Goal: Information Seeking & Learning: Learn about a topic

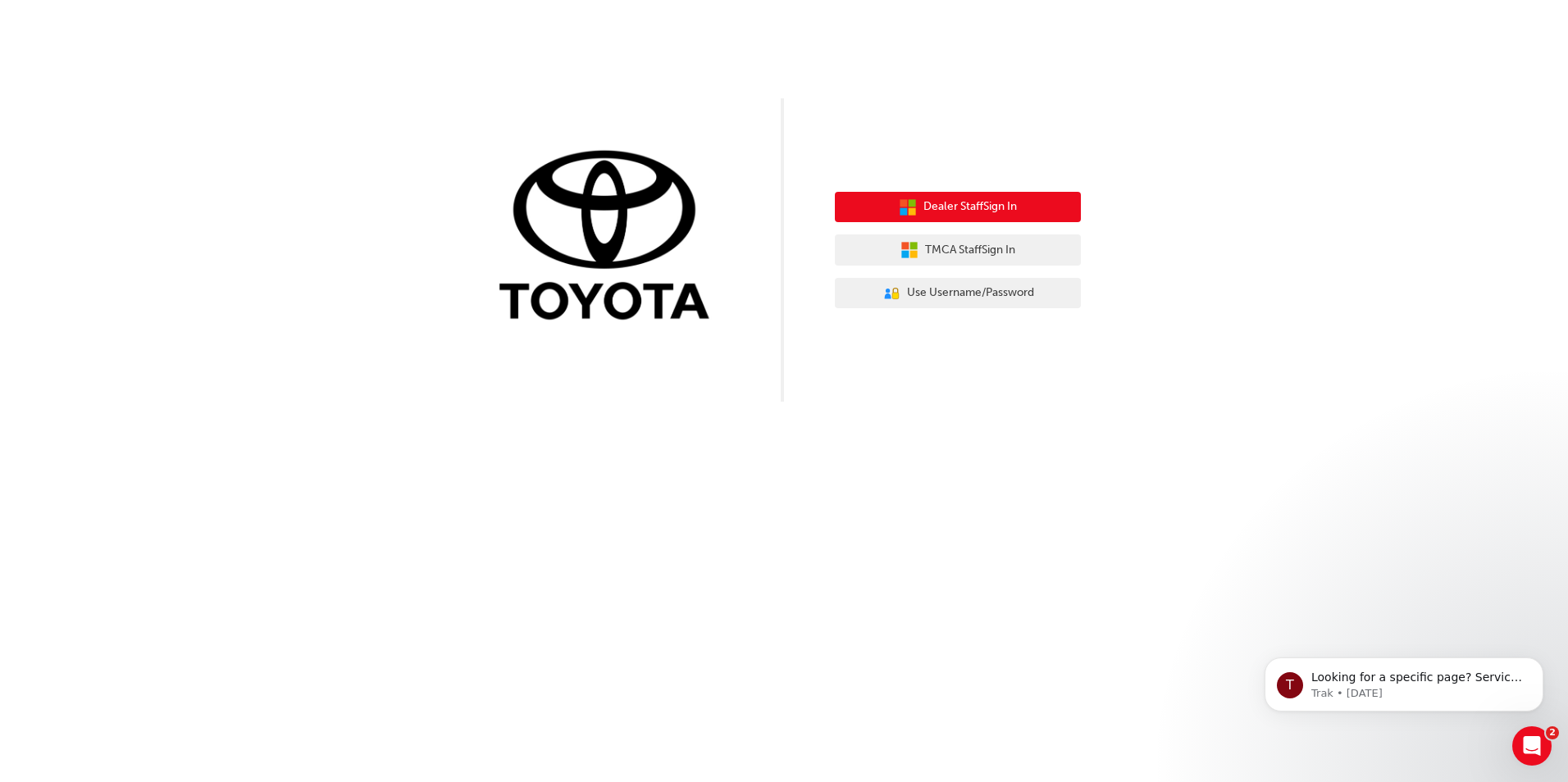
click at [966, 214] on span "Dealer Staff Sign In" at bounding box center [970, 207] width 93 height 19
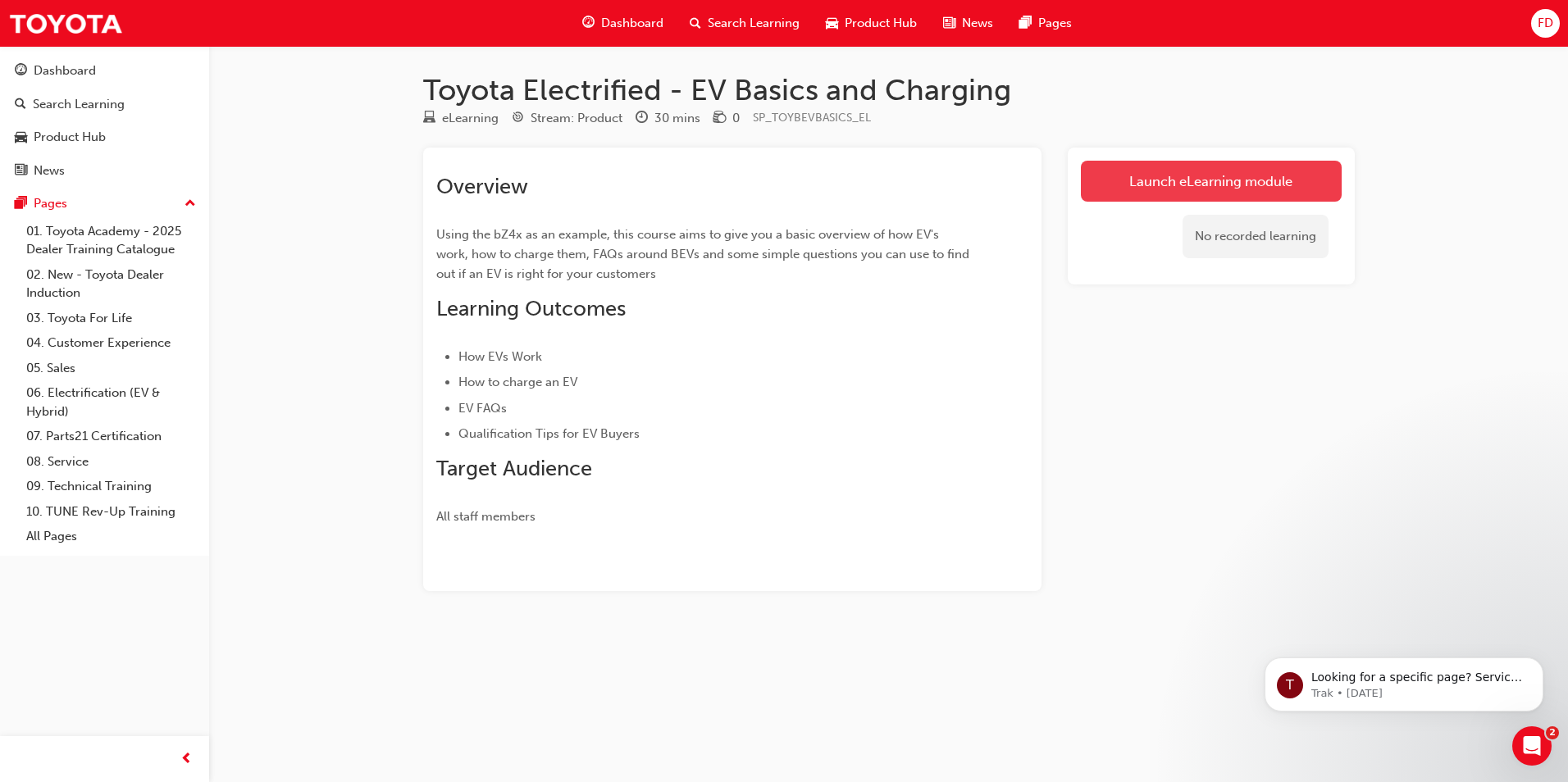
click at [1228, 187] on link "Launch eLearning module" at bounding box center [1211, 181] width 260 height 41
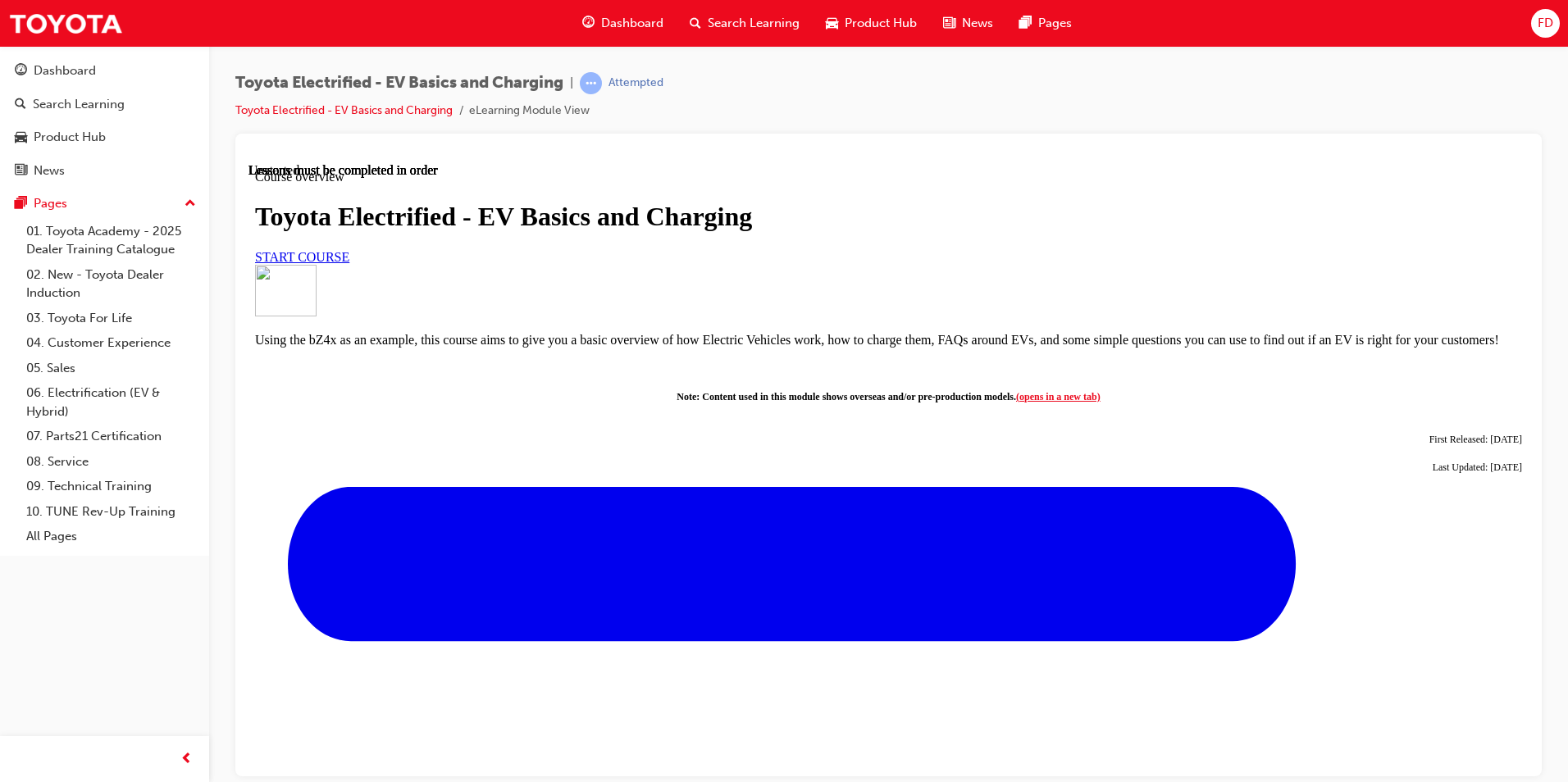
click at [350, 263] on span "START COURSE" at bounding box center [301, 256] width 94 height 14
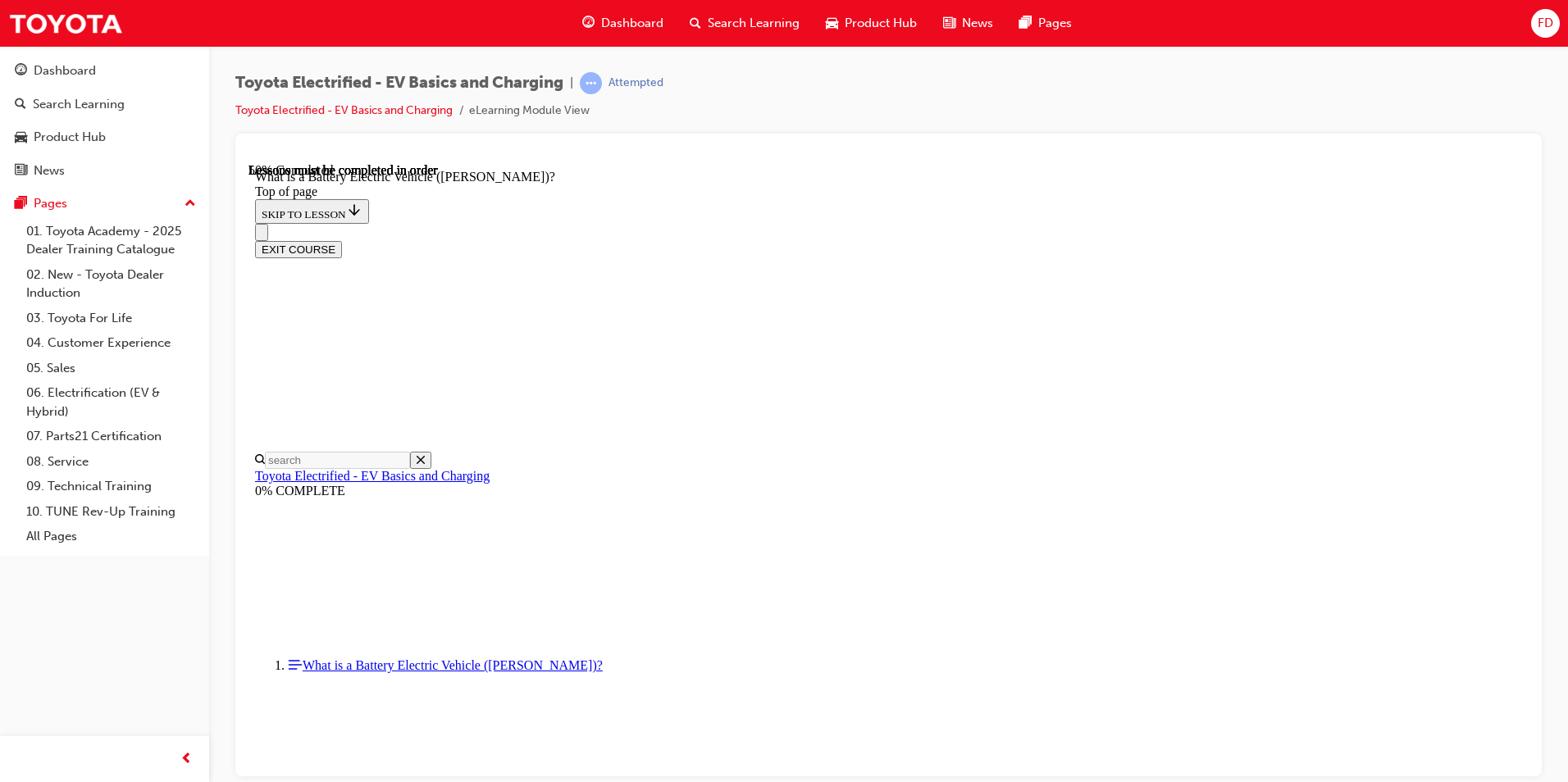
scroll to position [1609, 0]
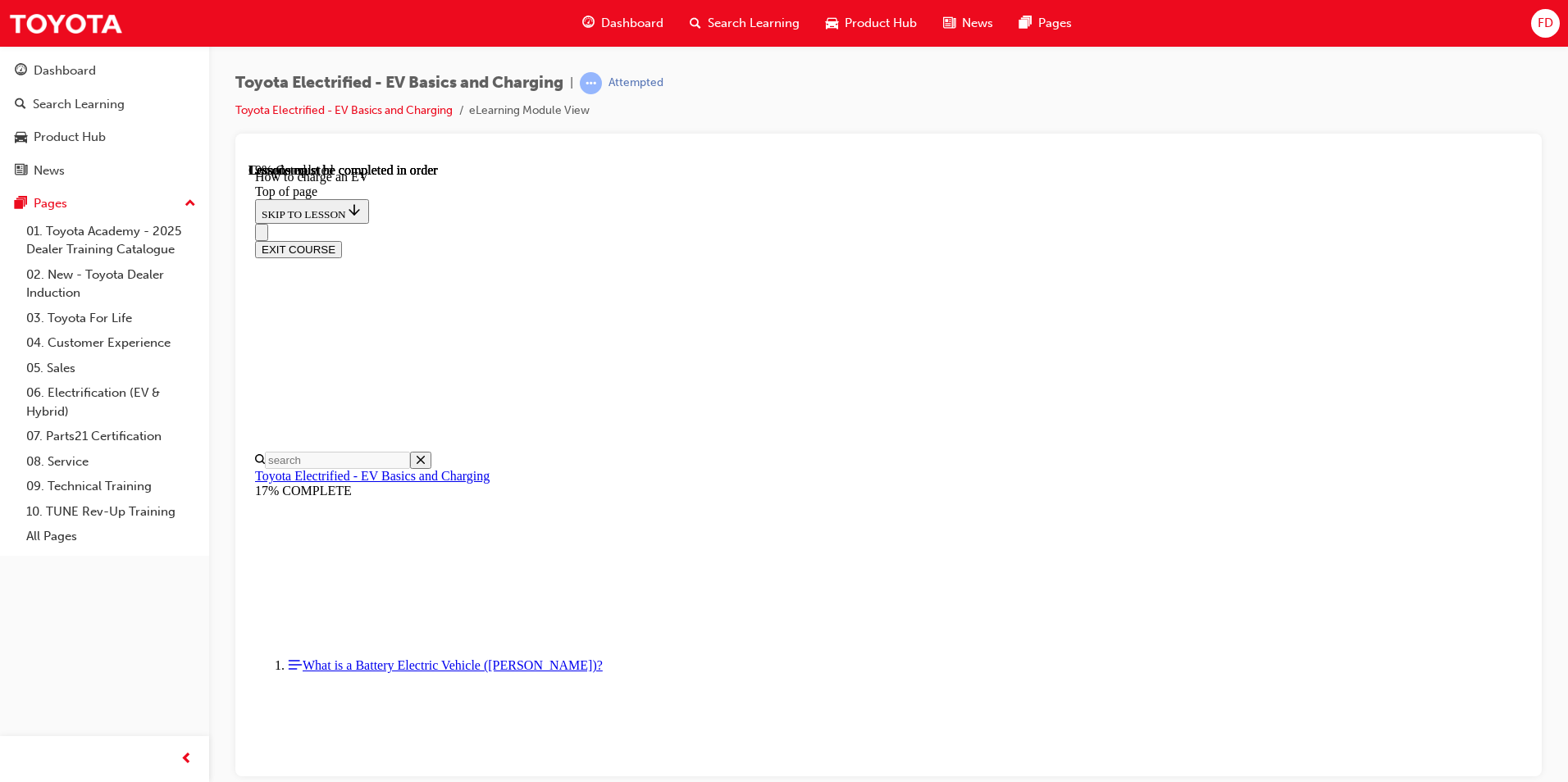
scroll to position [1057, 0]
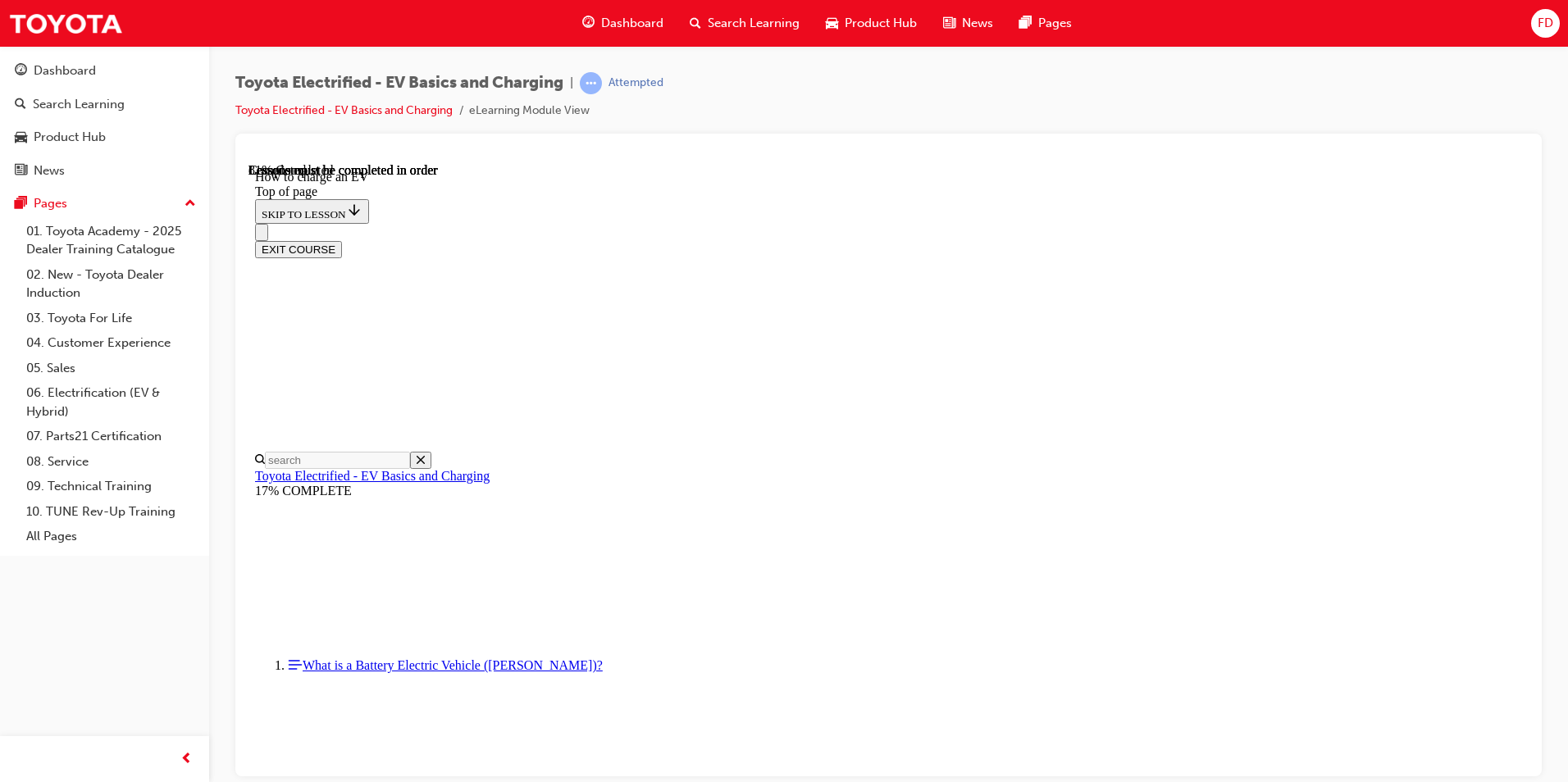
scroll to position [6359, 0]
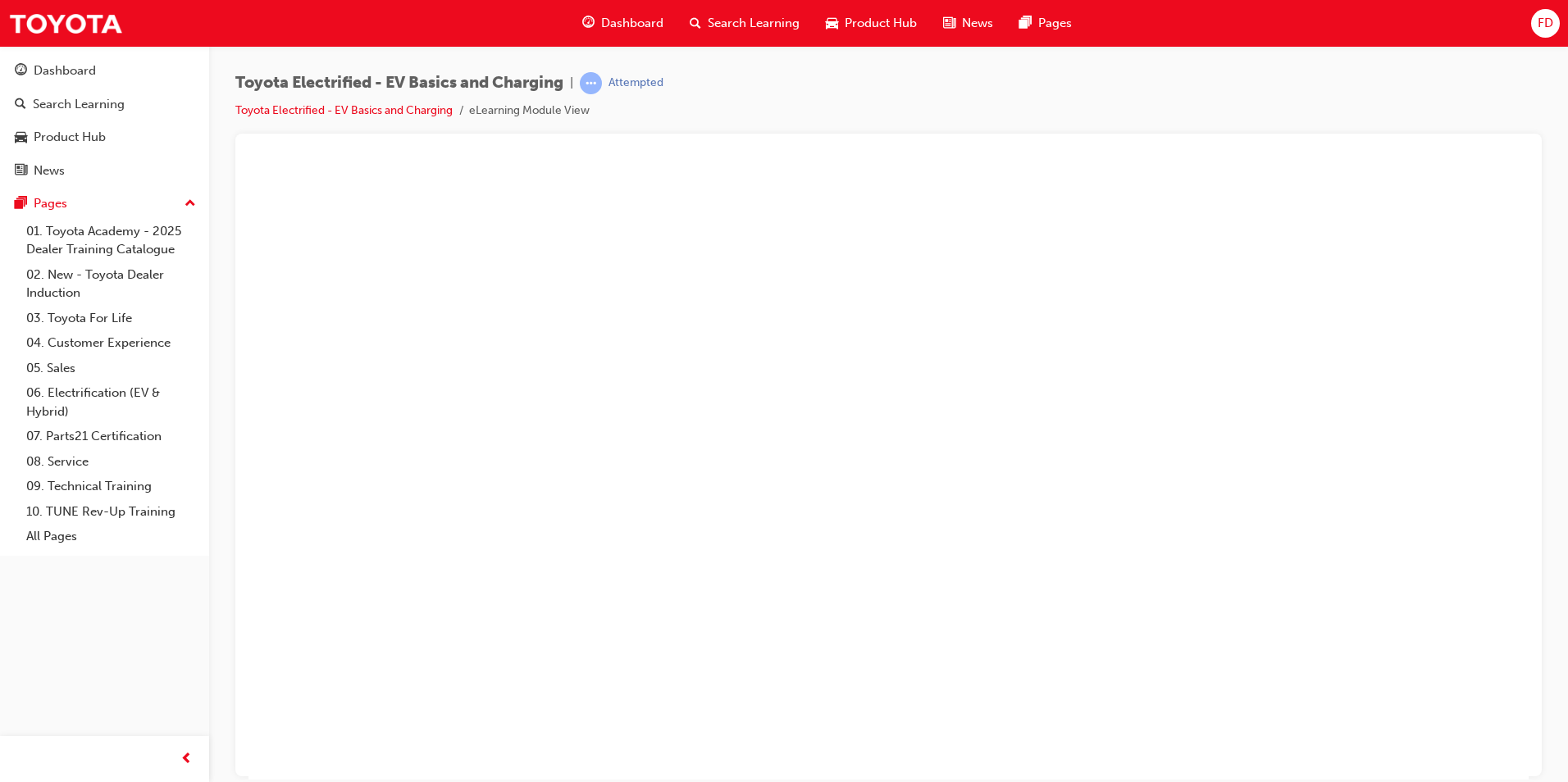
click at [1167, 547] on button "Unzoom image" at bounding box center [888, 470] width 1280 height 617
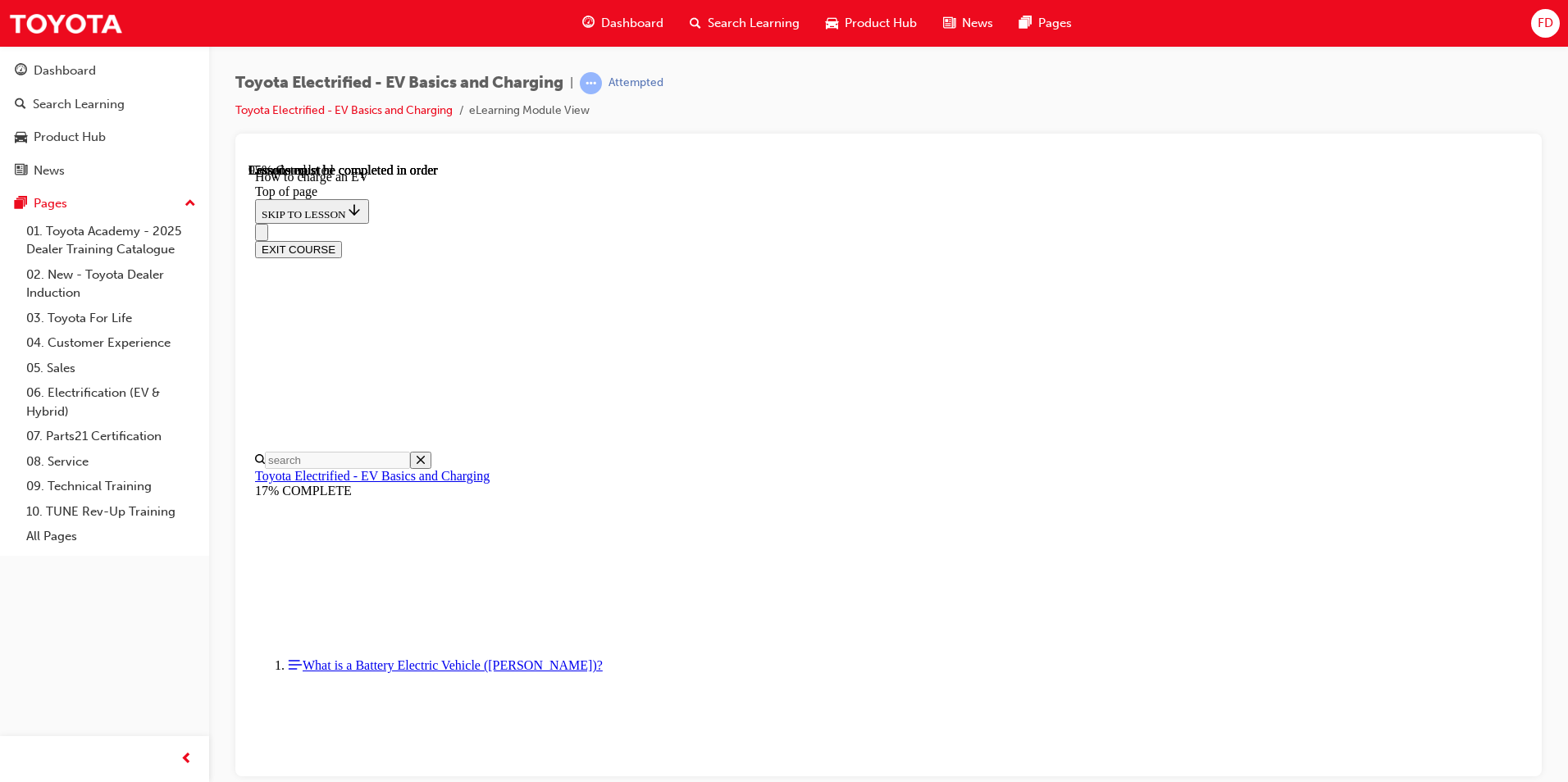
click at [1169, 547] on button "Unzoom image" at bounding box center [888, 470] width 1280 height 617
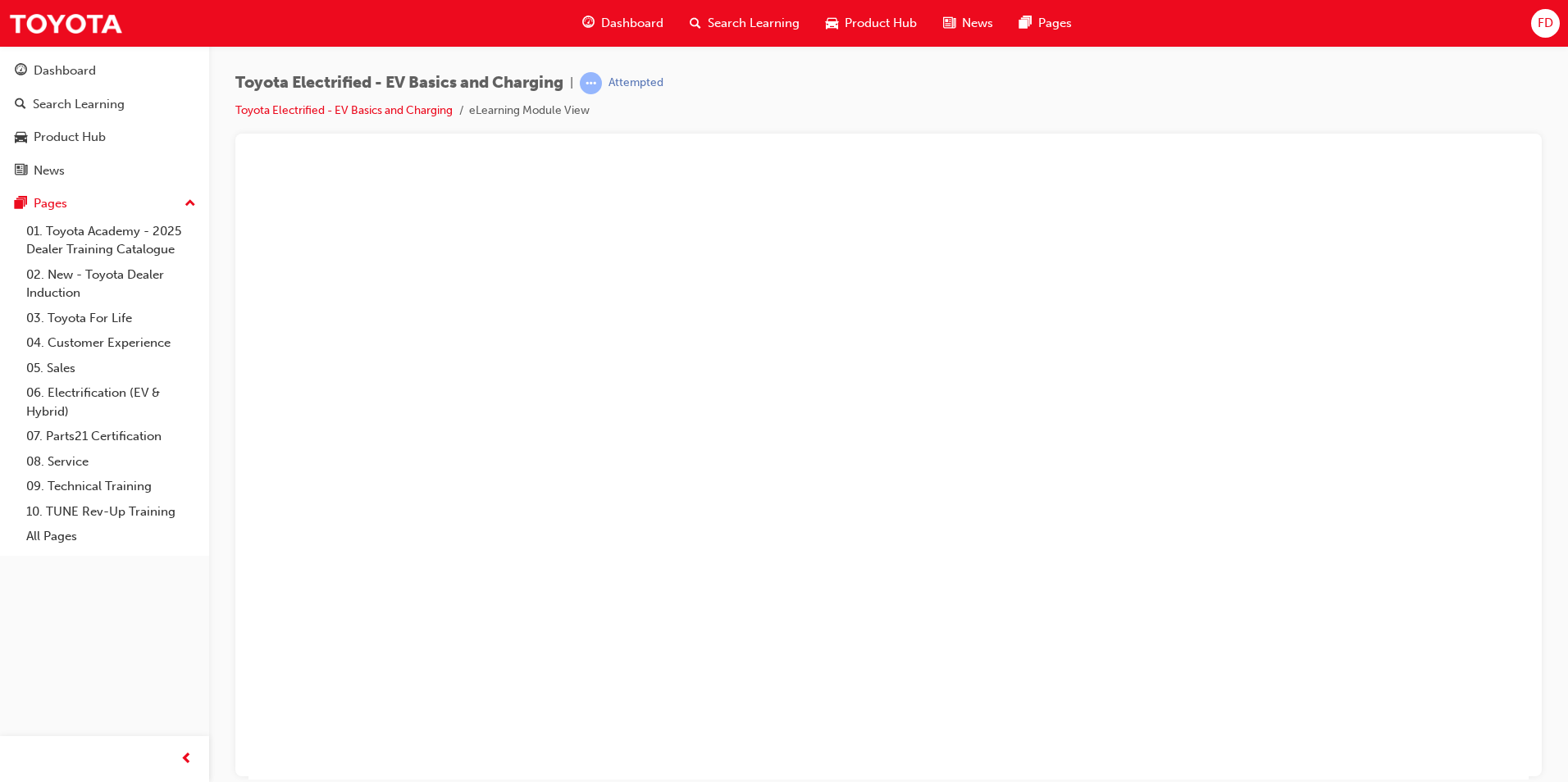
click at [1389, 189] on button "Unzoom image" at bounding box center [888, 470] width 1280 height 617
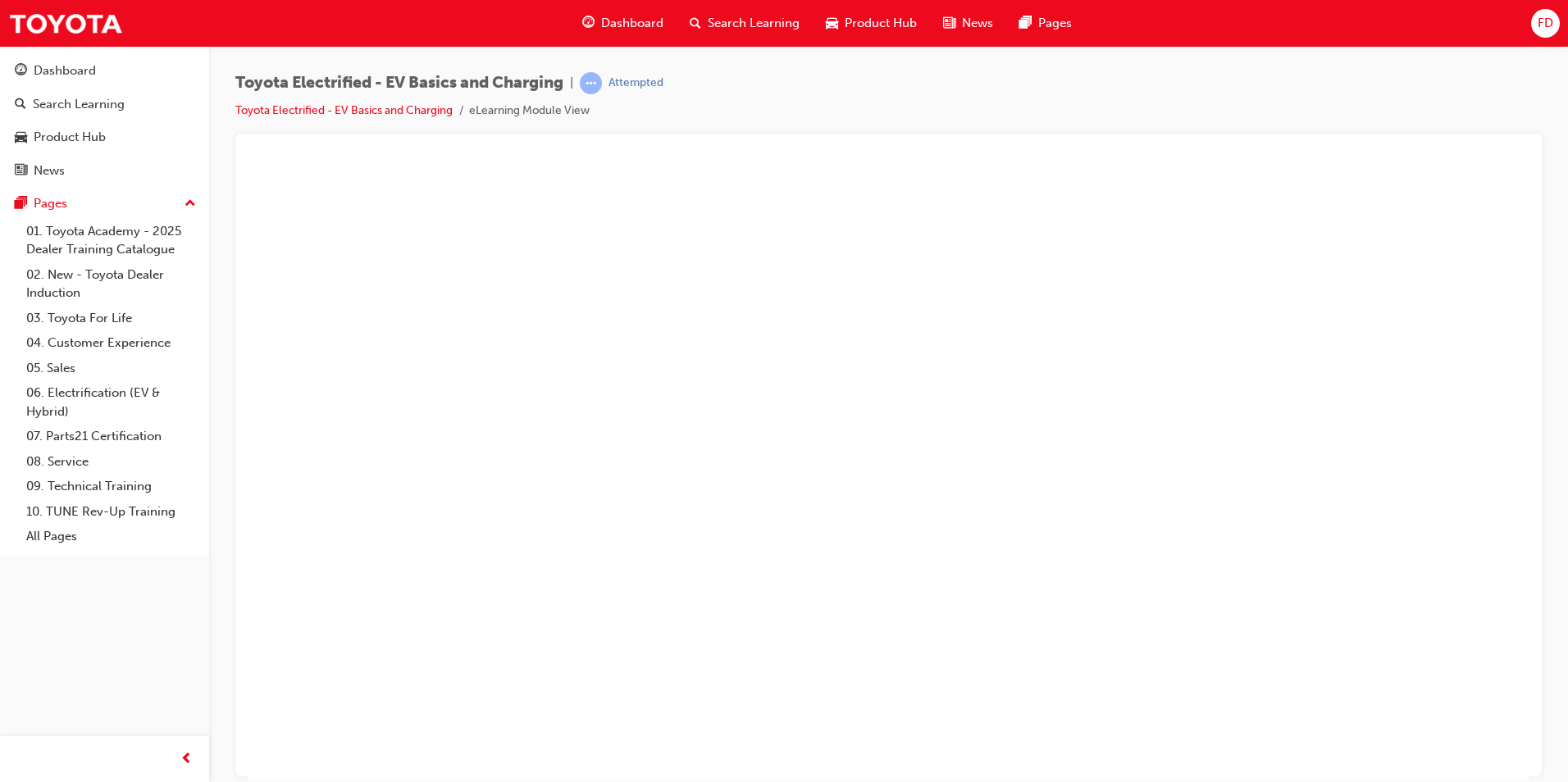
click at [953, 539] on button "Unzoom image" at bounding box center [888, 470] width 1280 height 617
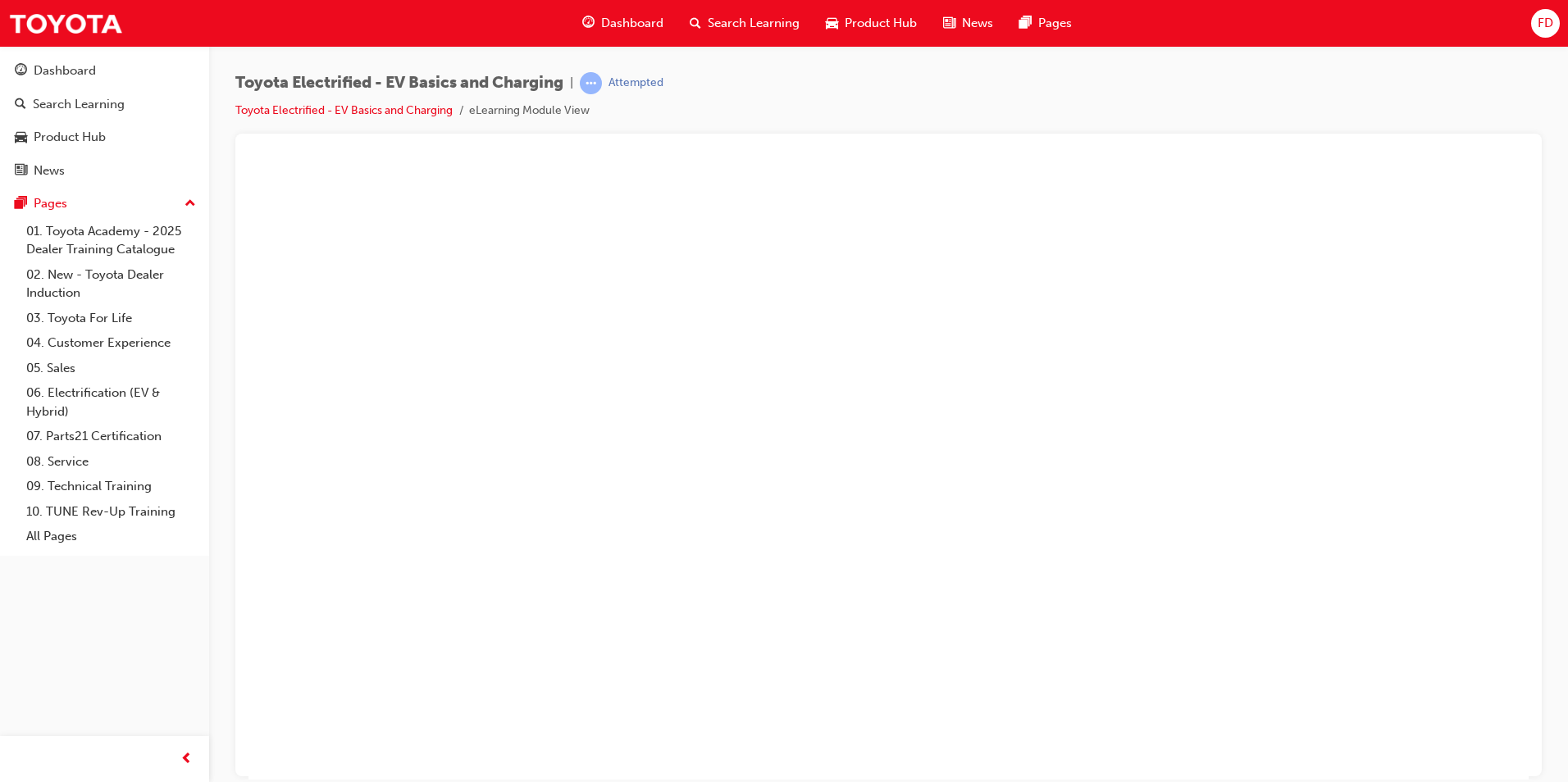
click at [1185, 436] on button "Unzoom image" at bounding box center [888, 470] width 1280 height 617
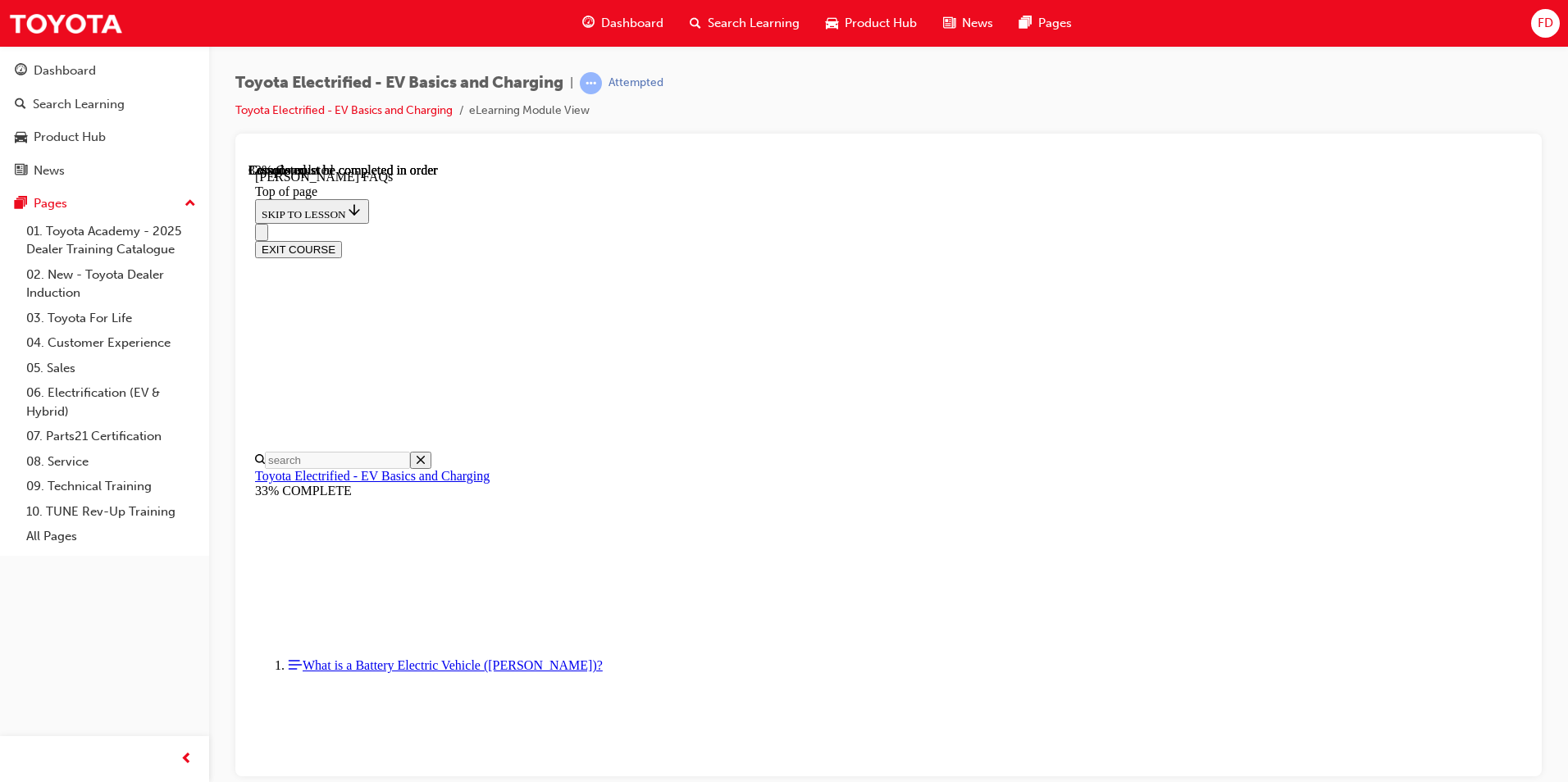
scroll to position [707, 0]
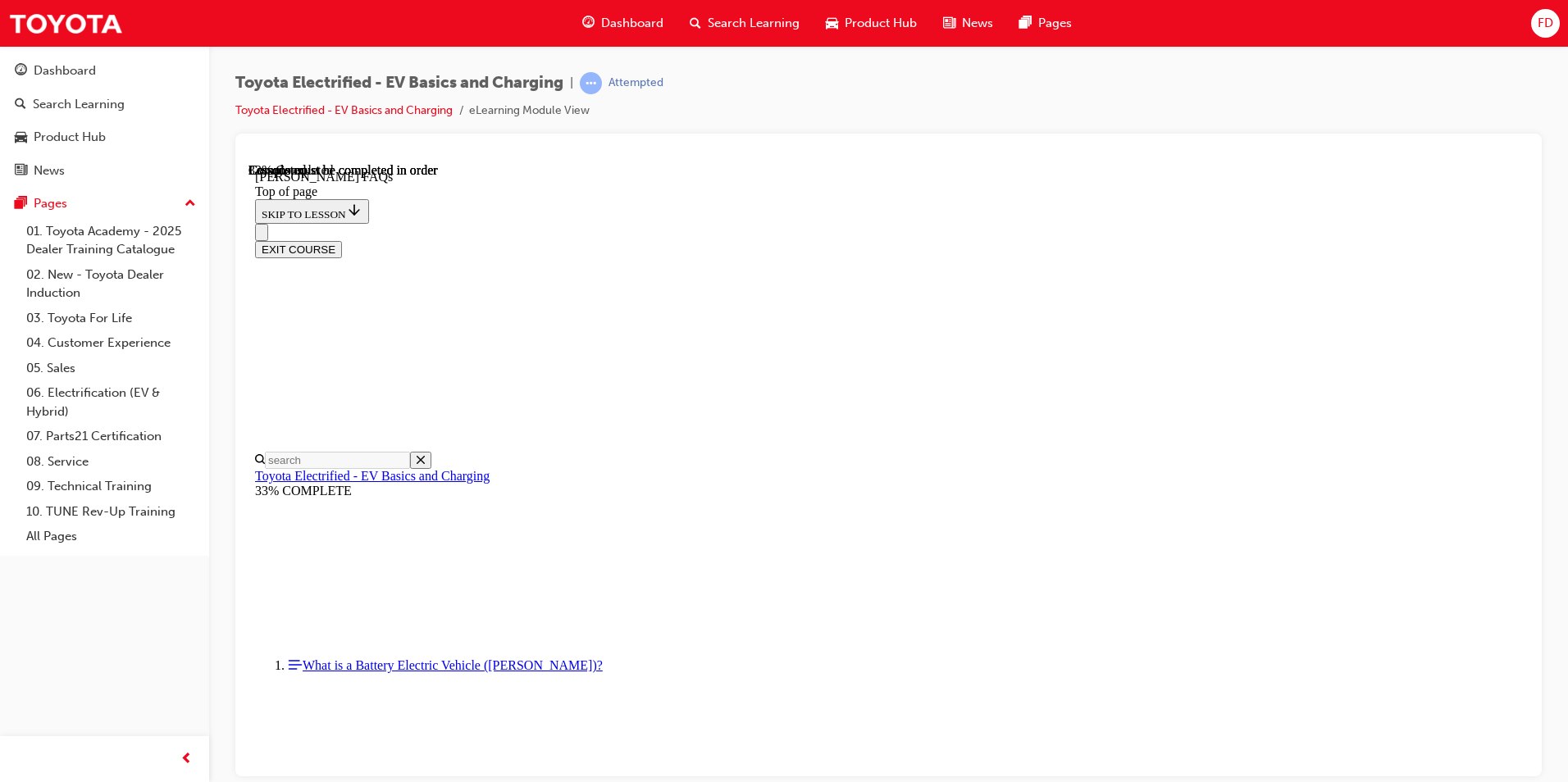
scroll to position [1855, 0]
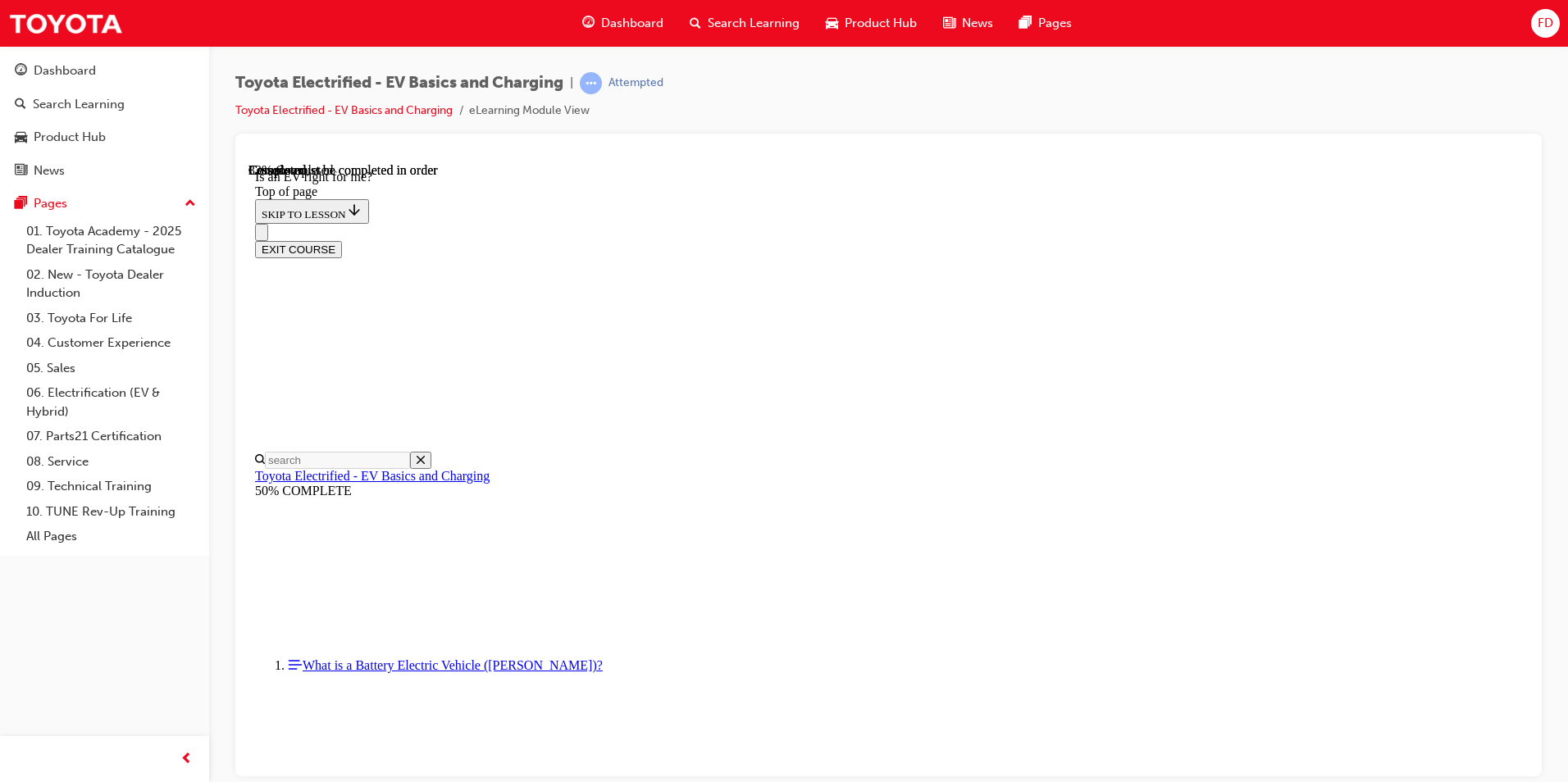
scroll to position [1198, 0]
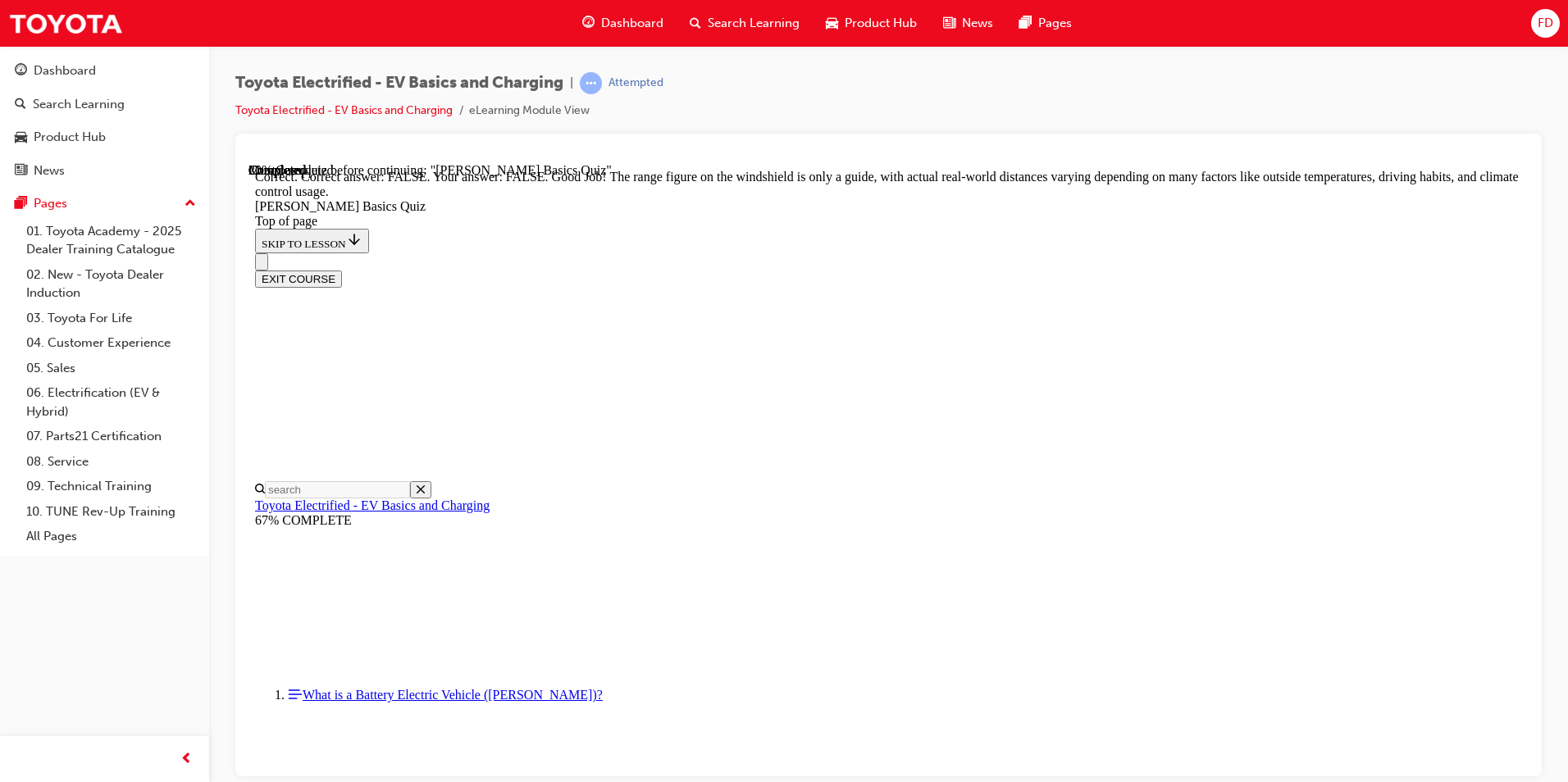
scroll to position [264, 0]
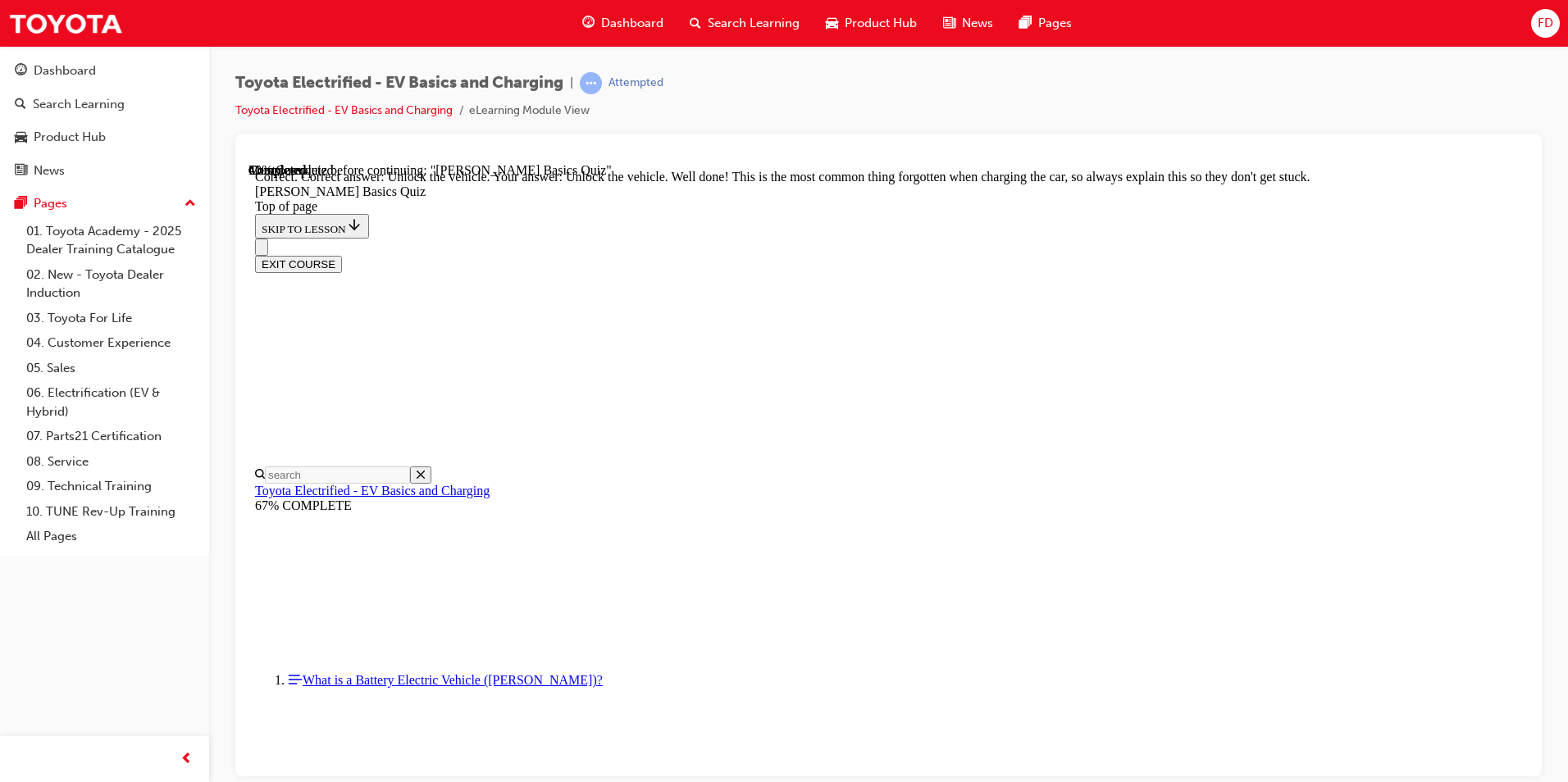
scroll to position [523, 0]
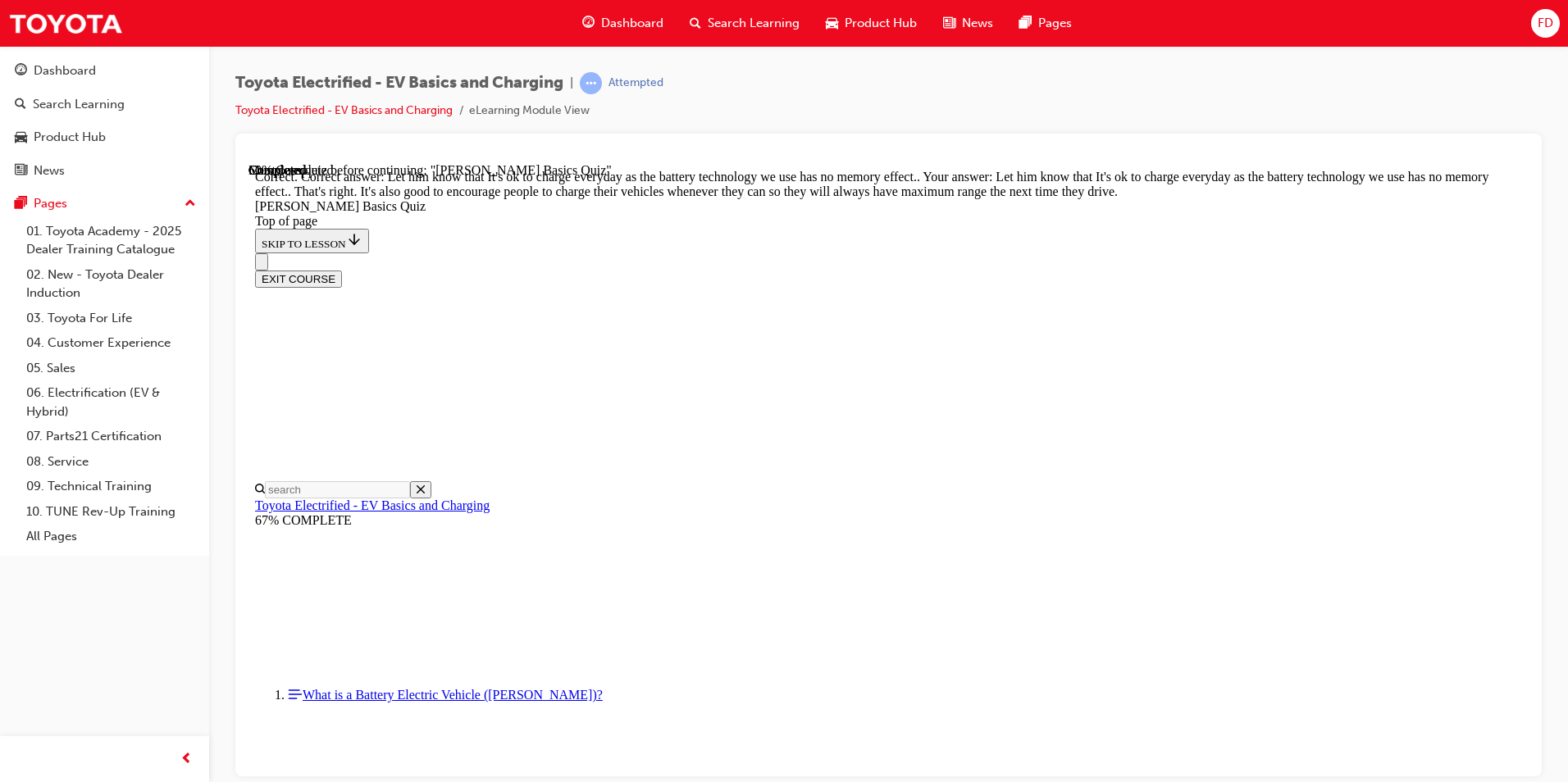
scroll to position [296, 0]
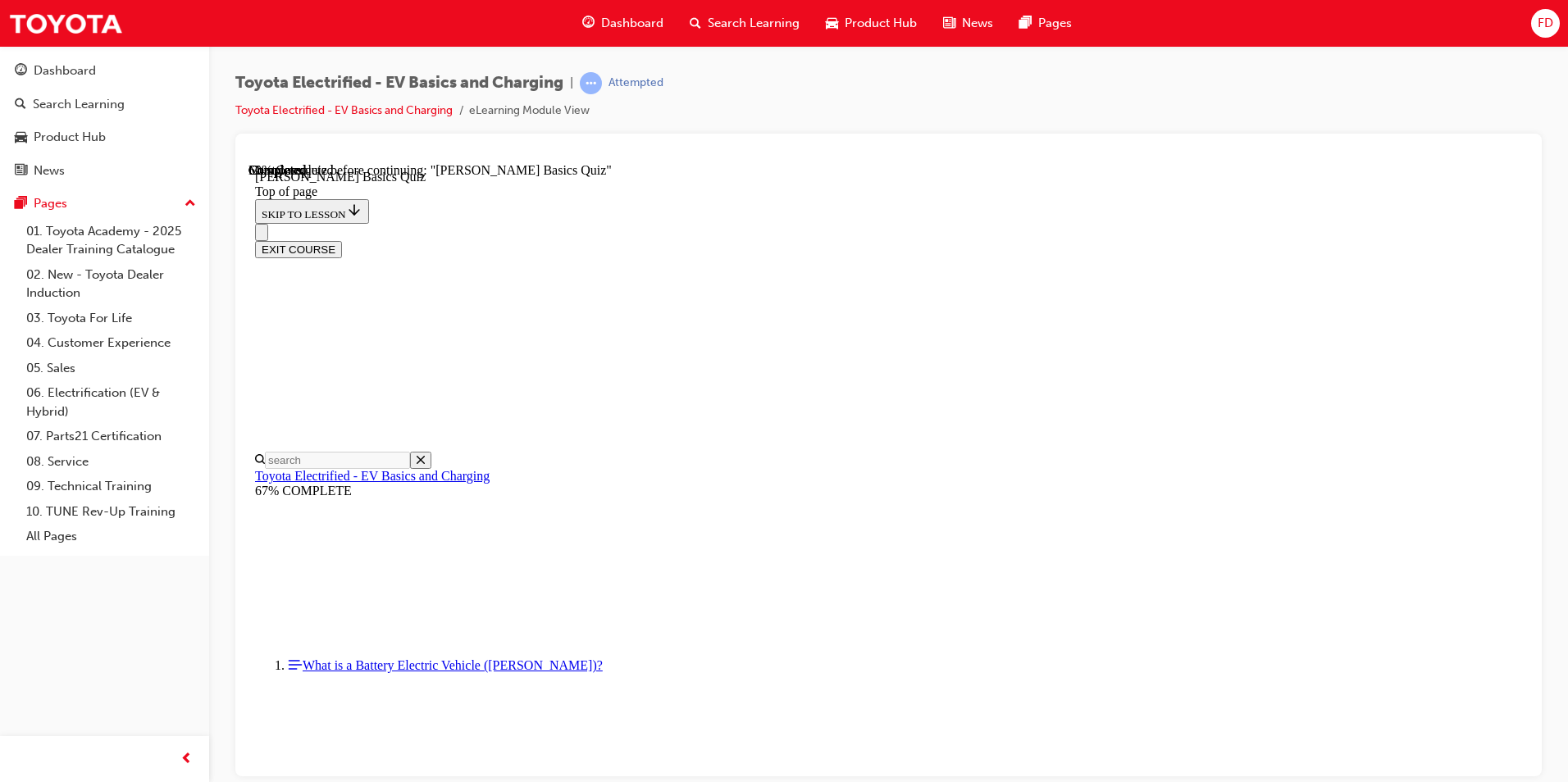
scroll to position [50, 0]
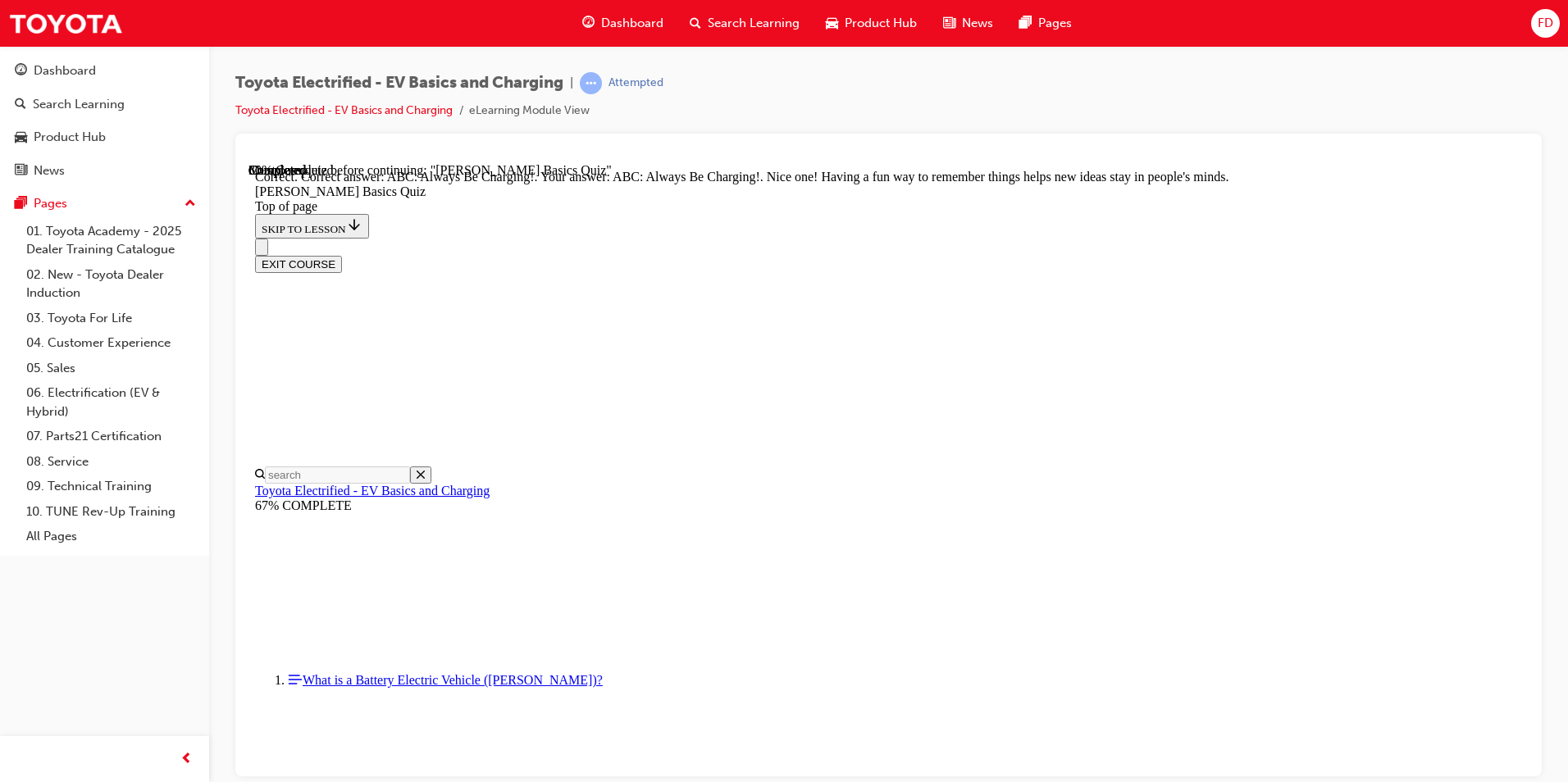
scroll to position [311, 0]
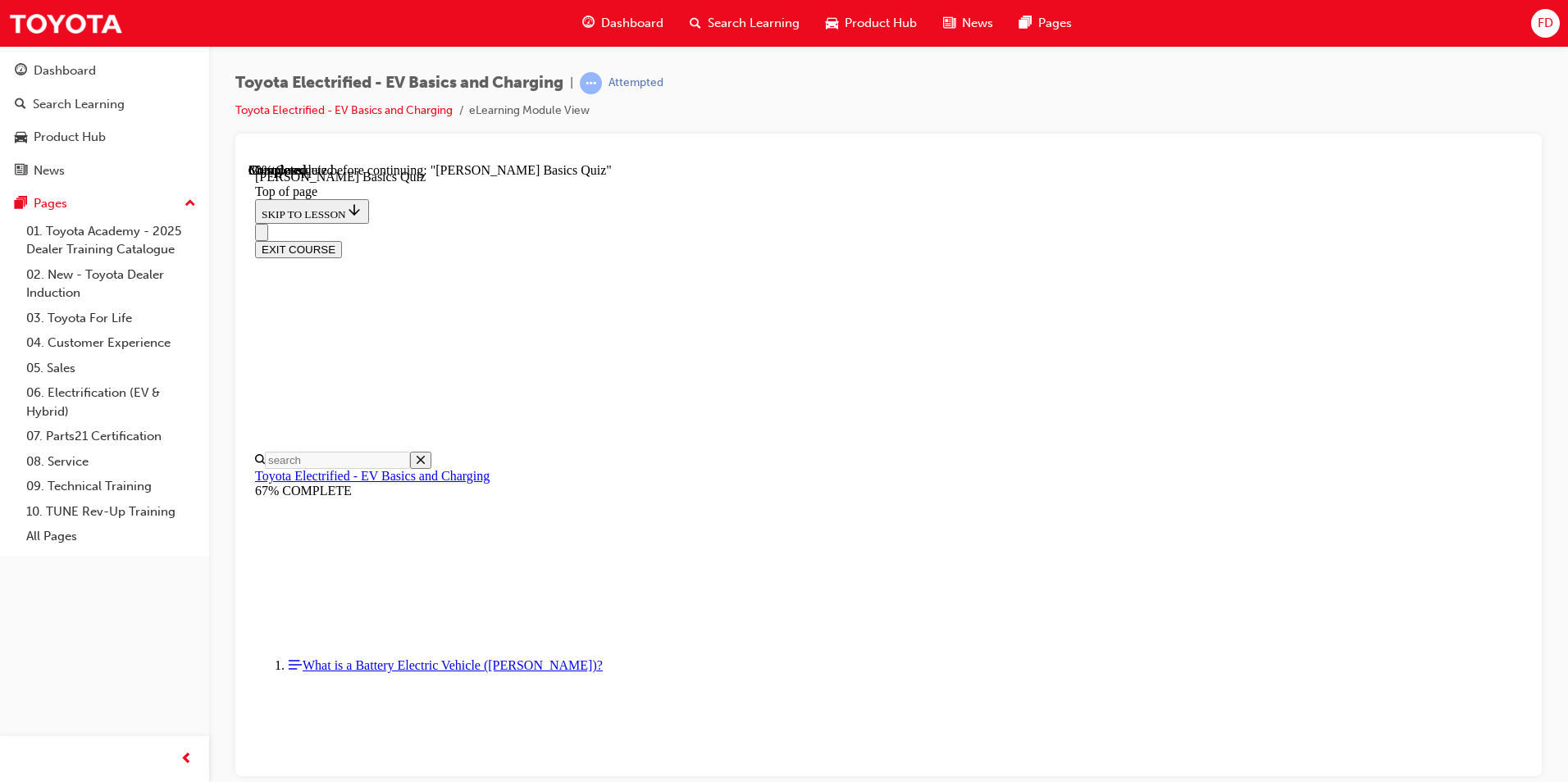
scroll to position [50, 0]
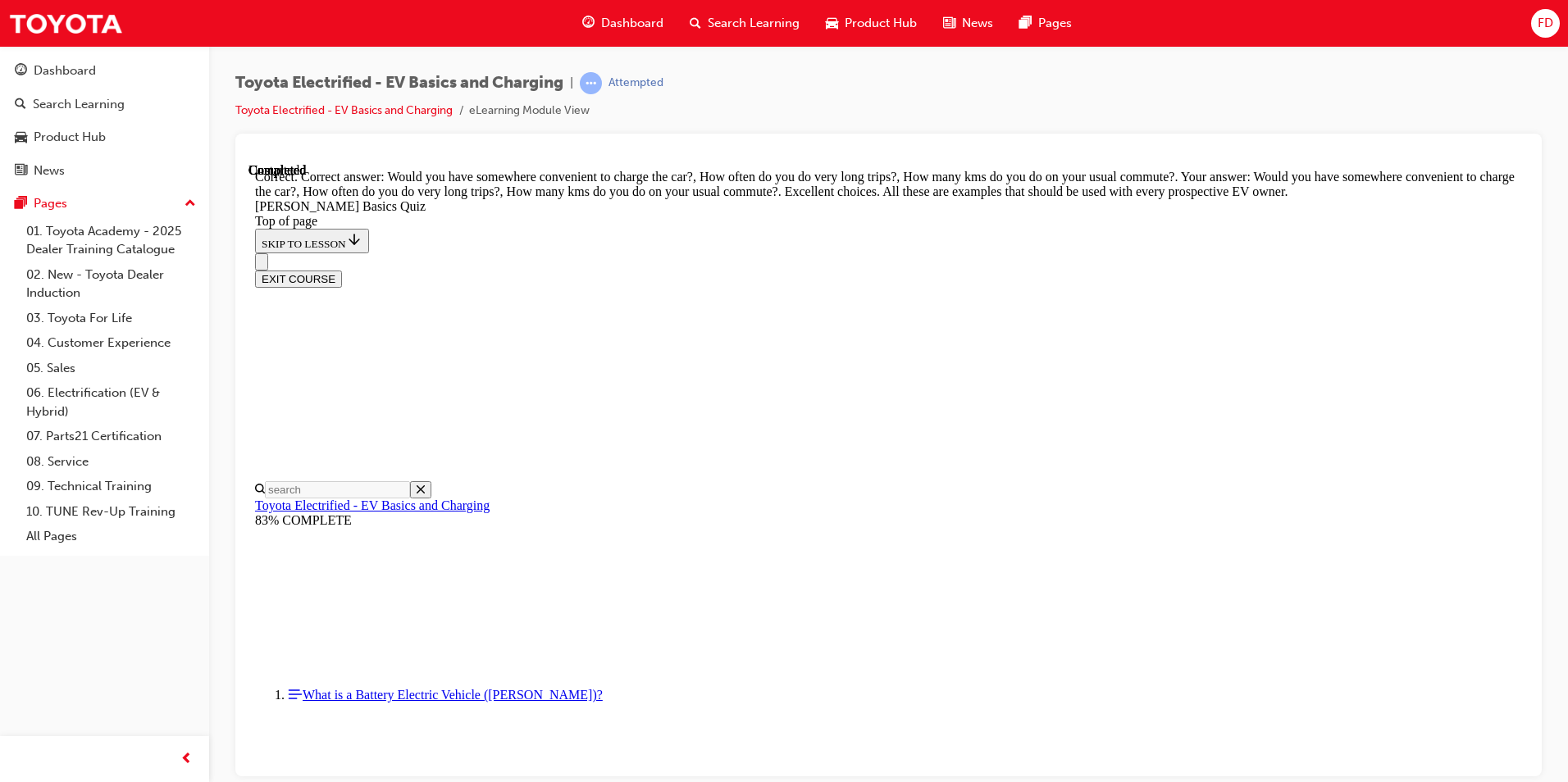
scroll to position [376, 0]
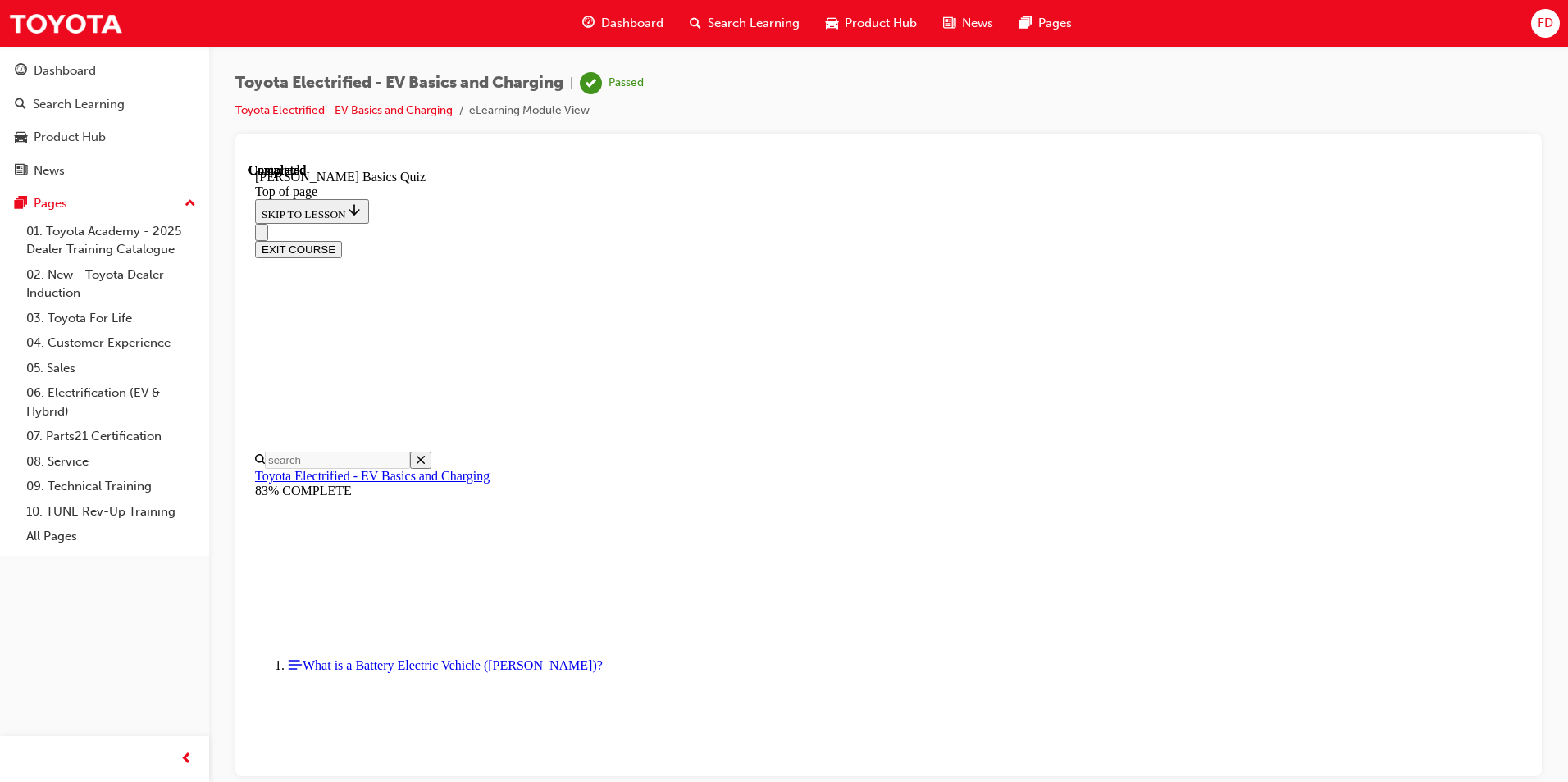
scroll to position [274, 0]
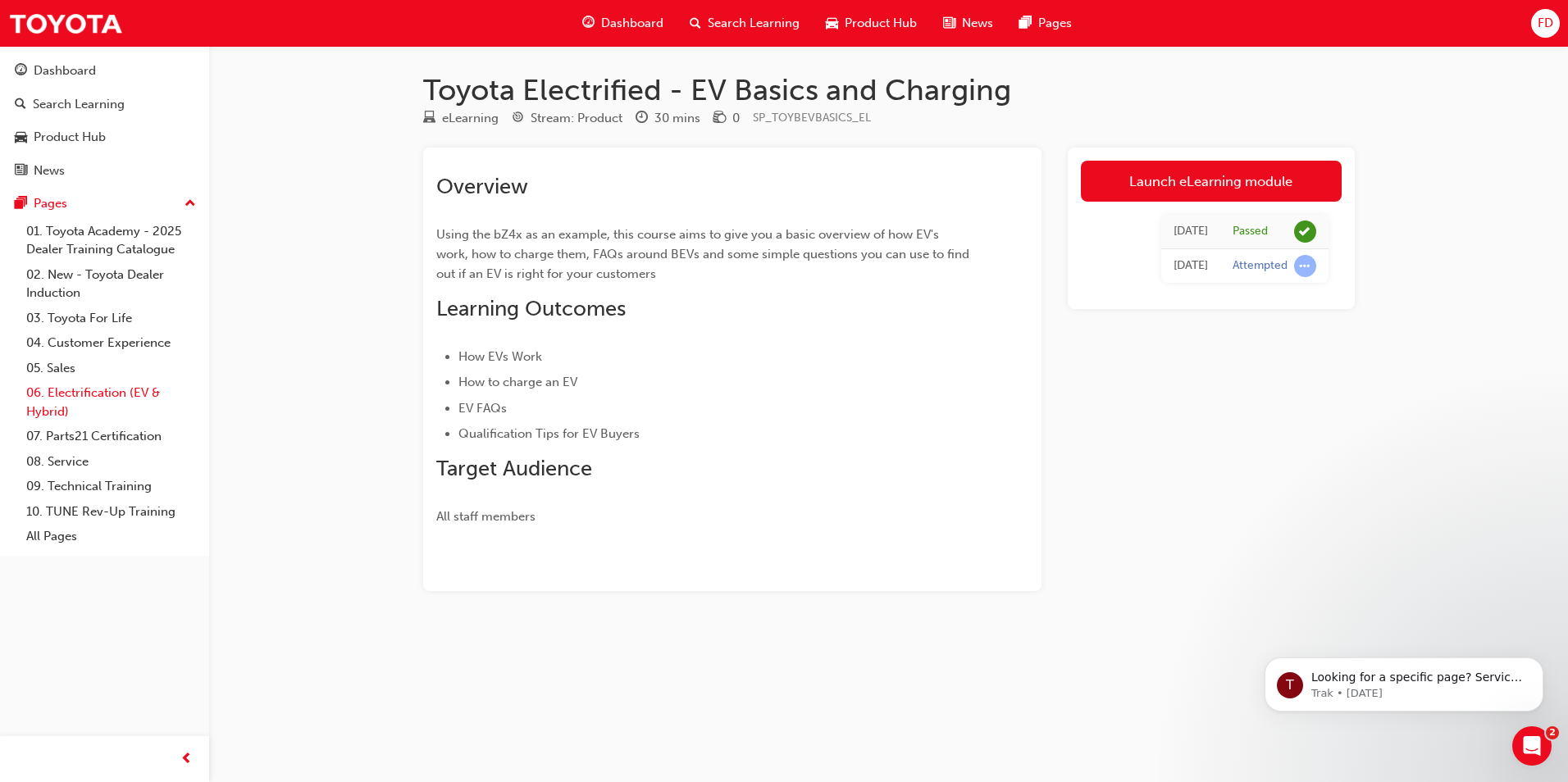
click at [85, 393] on link "06. Electrification (EV & Hybrid)" at bounding box center [111, 402] width 182 height 44
